Goal: Check status: Check status

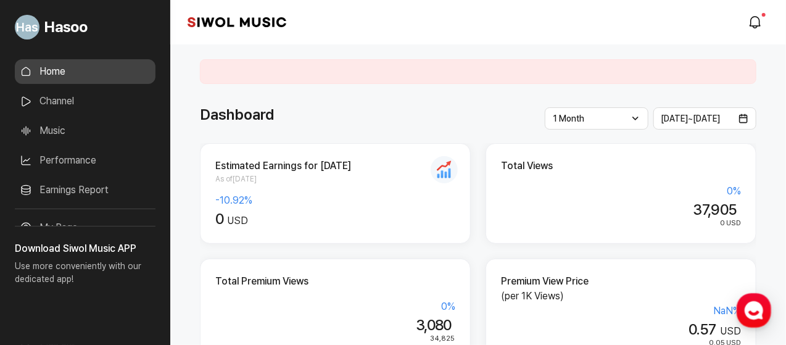
scroll to position [164, 0]
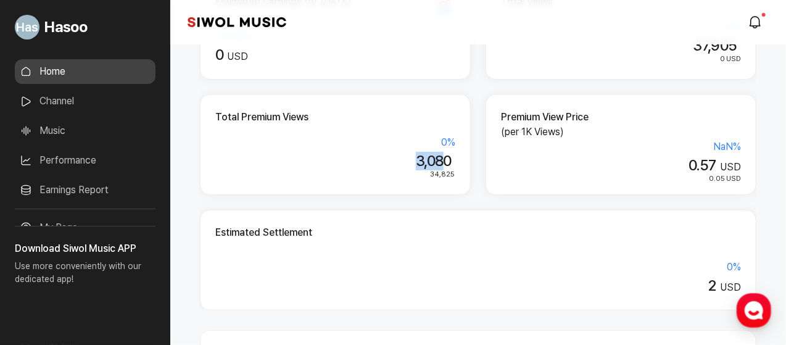
drag, startPoint x: 412, startPoint y: 162, endPoint x: 447, endPoint y: 162, distance: 34.6
click at [447, 162] on div "3,080" at bounding box center [335, 161] width 240 height 18
click at [459, 164] on div "Total Premium Views 0 % 3,080 34,825" at bounding box center [335, 144] width 271 height 101
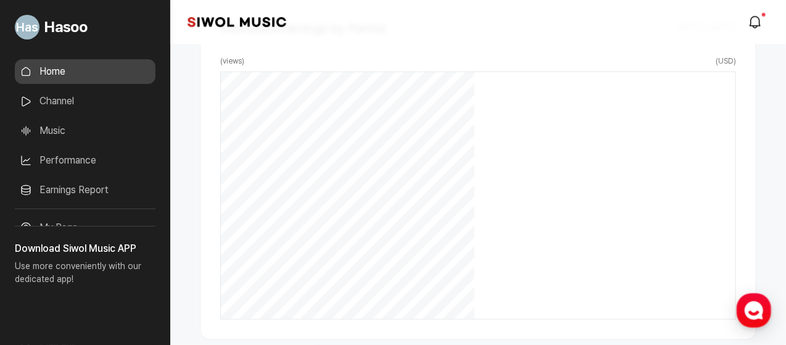
scroll to position [822, 0]
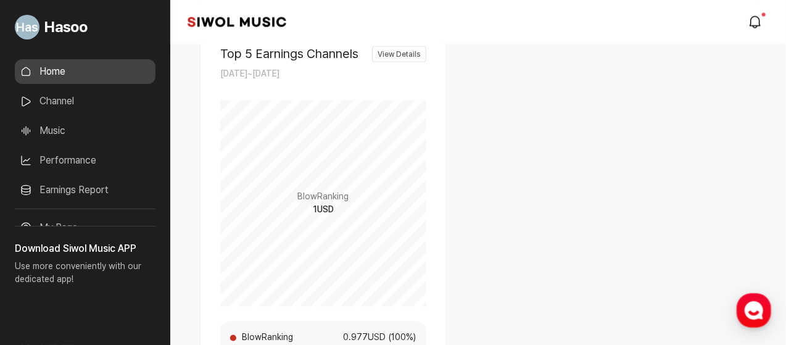
drag, startPoint x: 455, startPoint y: 258, endPoint x: 485, endPoint y: 254, distance: 30.5
drag, startPoint x: 481, startPoint y: 236, endPoint x: 553, endPoint y: 247, distance: 73.1
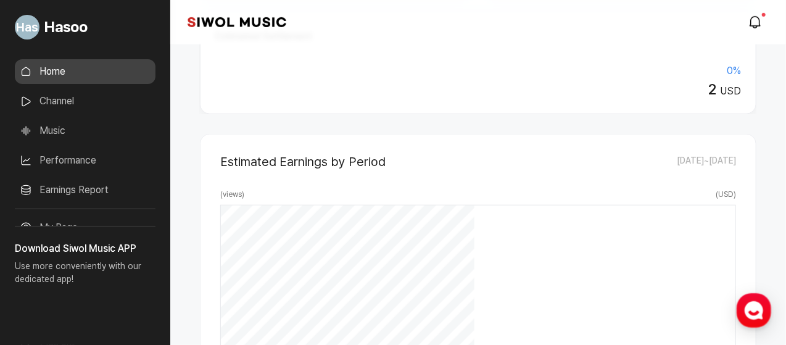
scroll to position [31, 0]
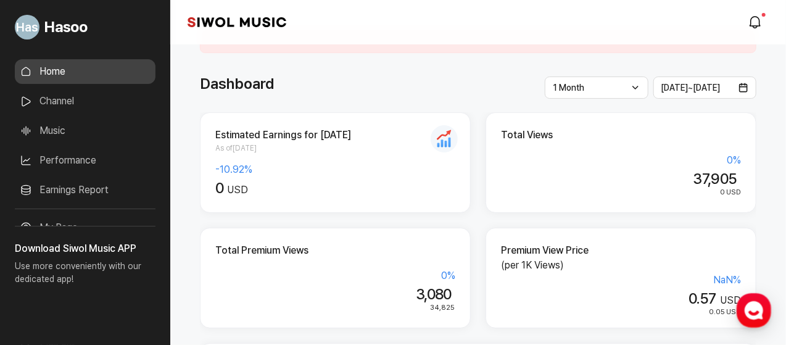
click at [755, 36] on div "Siwol Music modal.notifications" at bounding box center [478, 22] width 616 height 44
click at [755, 24] on icon "modal.notifications" at bounding box center [755, 22] width 15 height 15
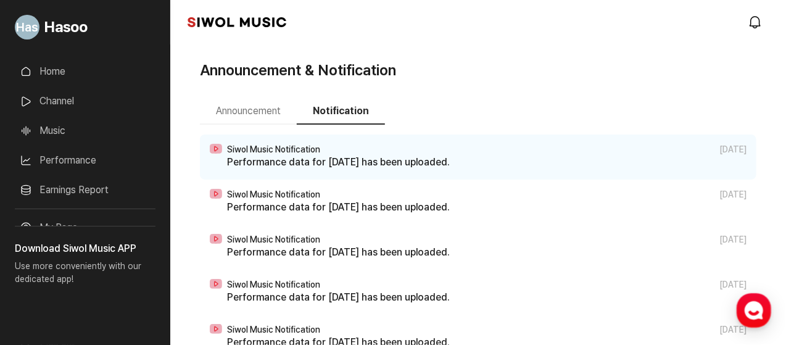
click at [390, 159] on p "Performance data for [DATE] has been uploaded." at bounding box center [486, 162] width 519 height 15
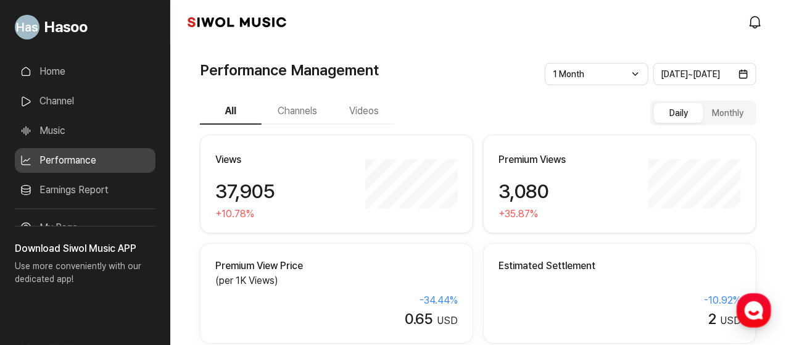
click at [116, 80] on link "Home" at bounding box center [85, 71] width 141 height 25
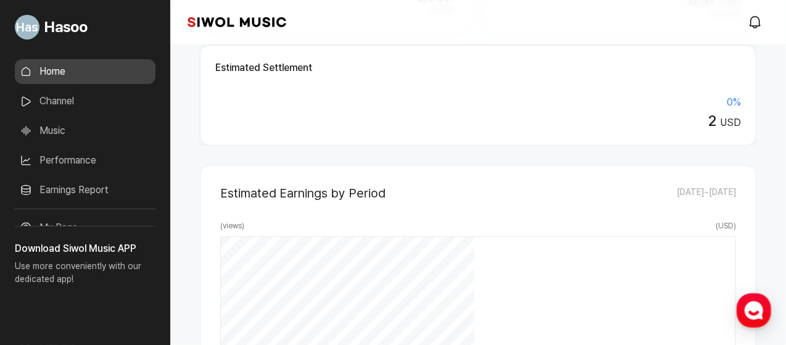
scroll to position [494, 0]
